Goal: Information Seeking & Learning: Learn about a topic

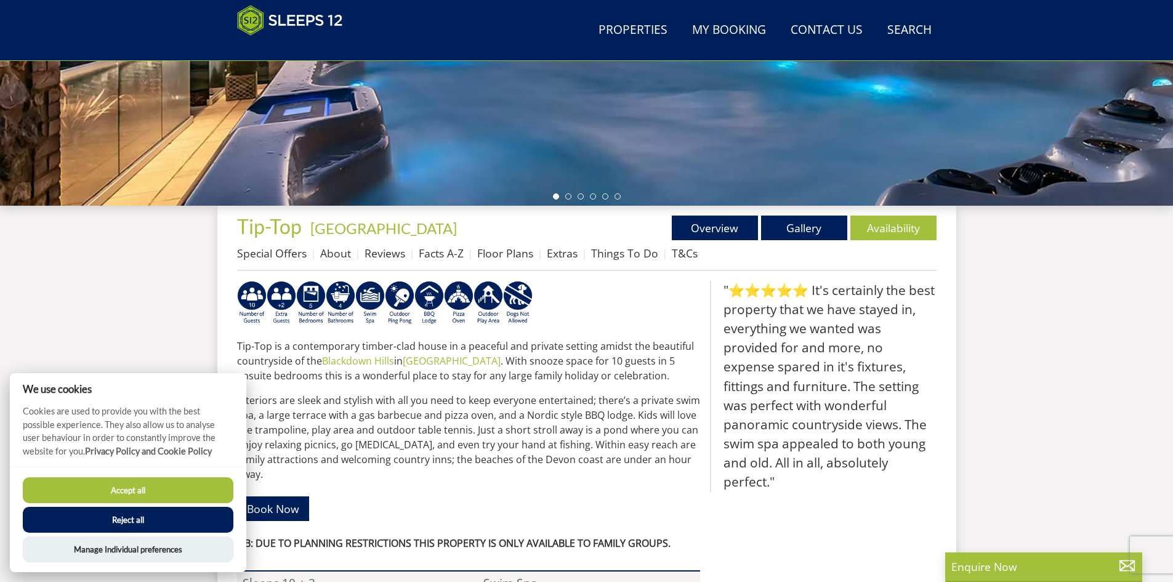
scroll to position [321, 0]
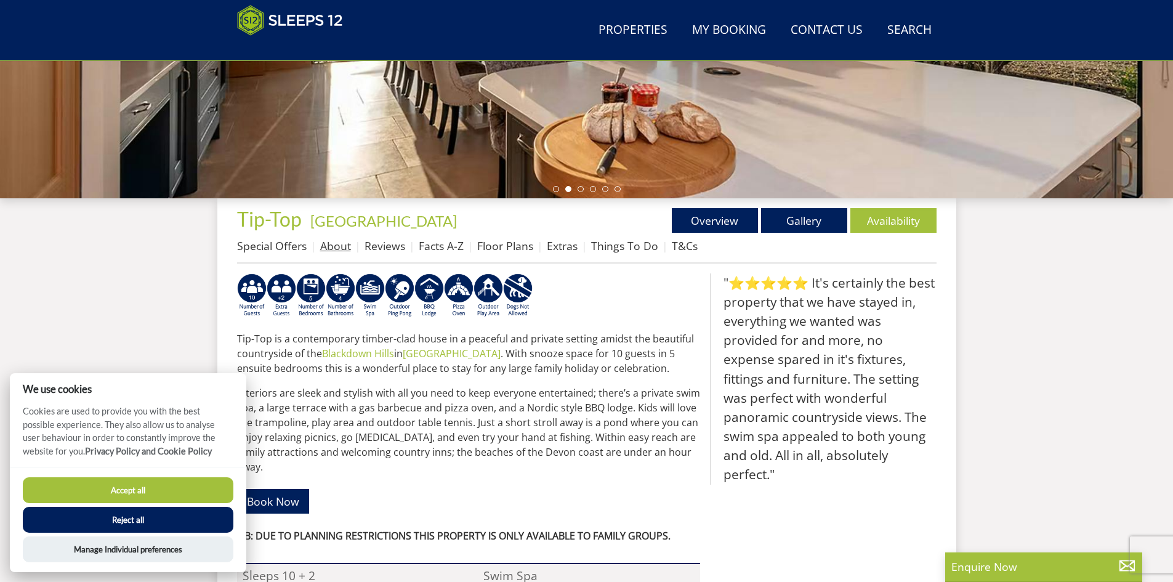
click at [333, 246] on link "About" at bounding box center [335, 245] width 31 height 15
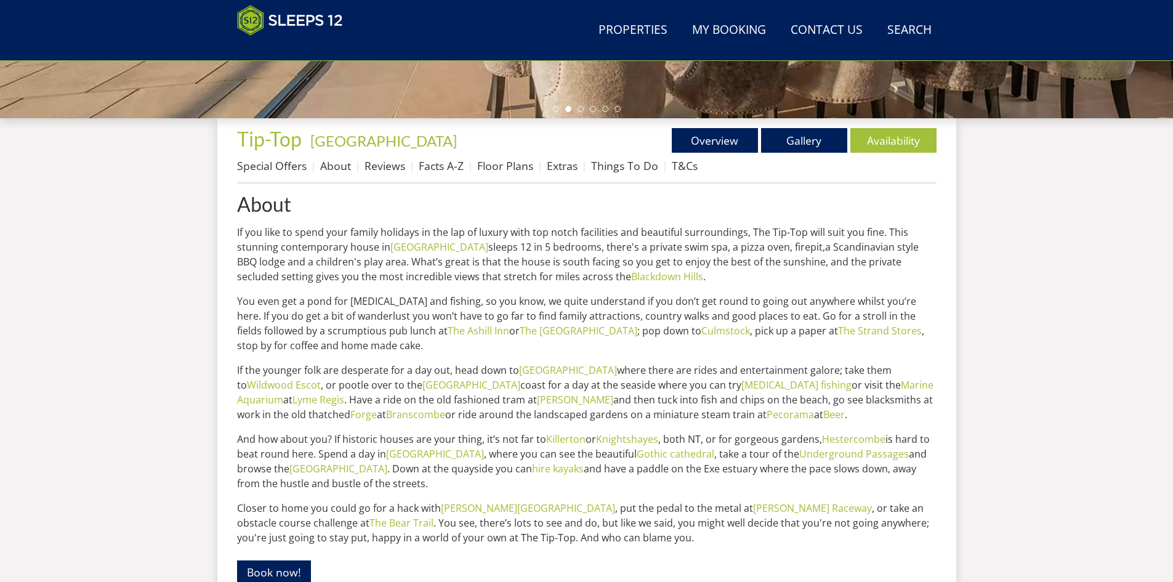
scroll to position [399, 0]
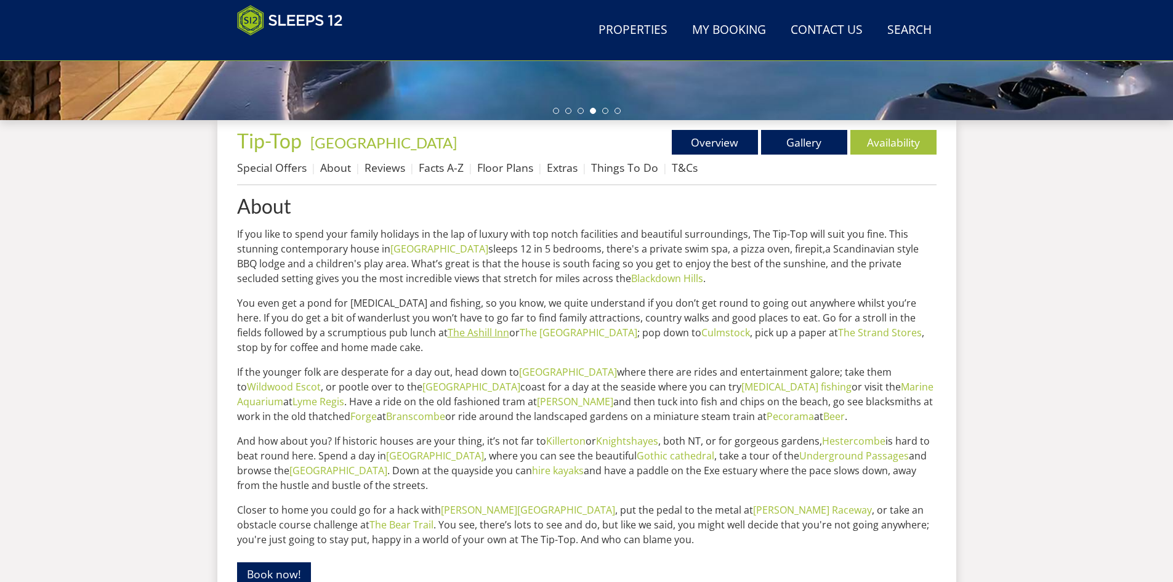
click at [448, 333] on link "The Ashill Inn" at bounding box center [479, 333] width 62 height 14
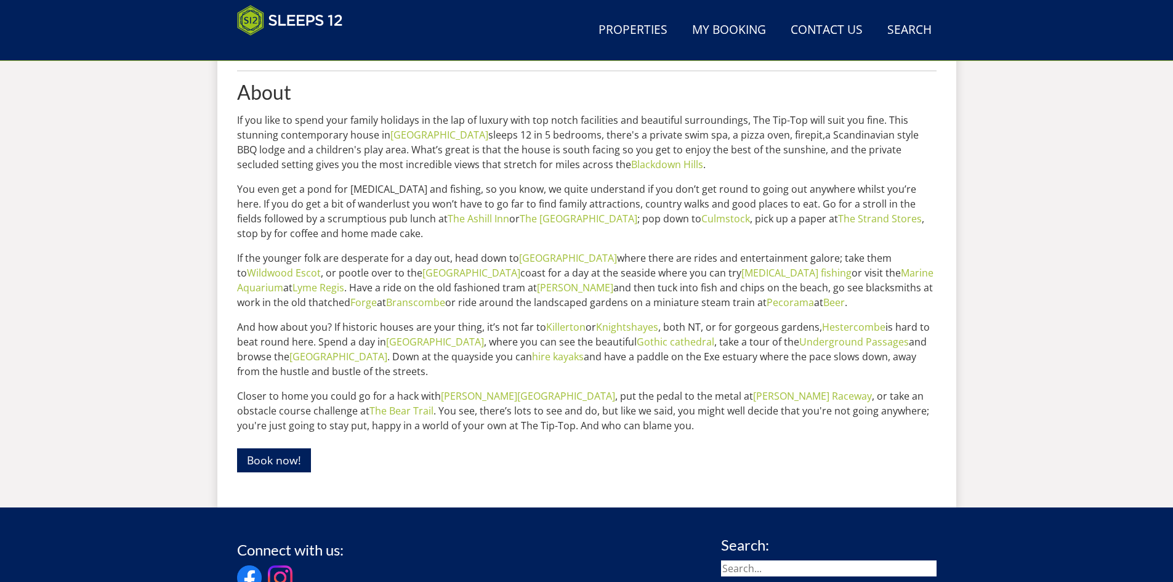
scroll to position [536, 0]
